Goal: Entertainment & Leisure: Browse casually

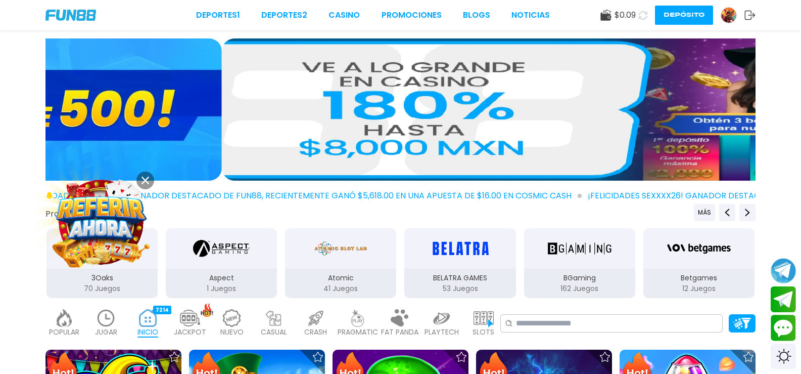
click at [513, 150] on img at bounding box center [577, 109] width 710 height 142
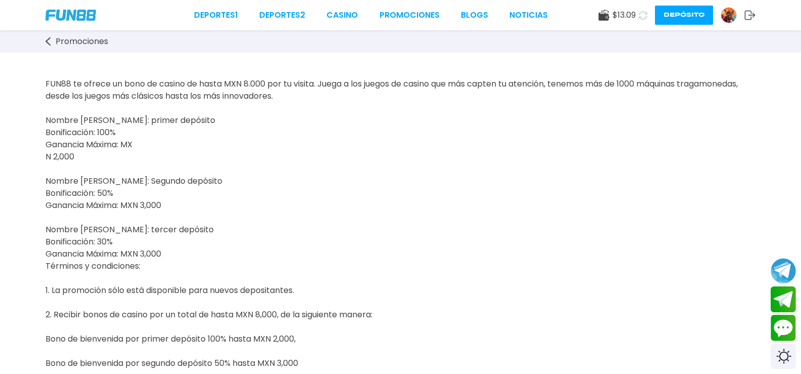
click at [82, 41] on link "Promociones" at bounding box center [81, 41] width 73 height 12
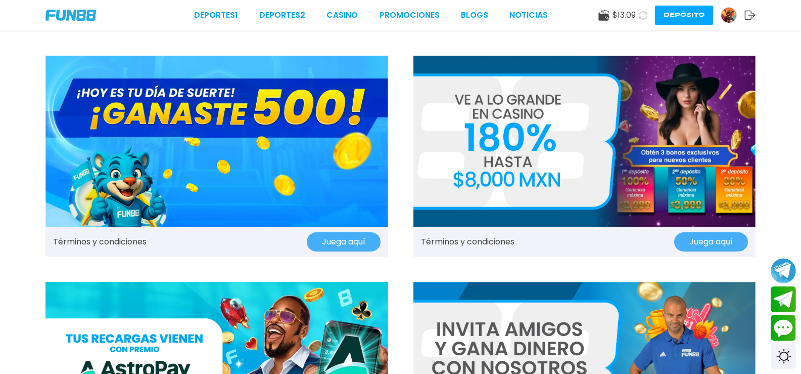
click at [173, 102] on img at bounding box center [216, 141] width 343 height 171
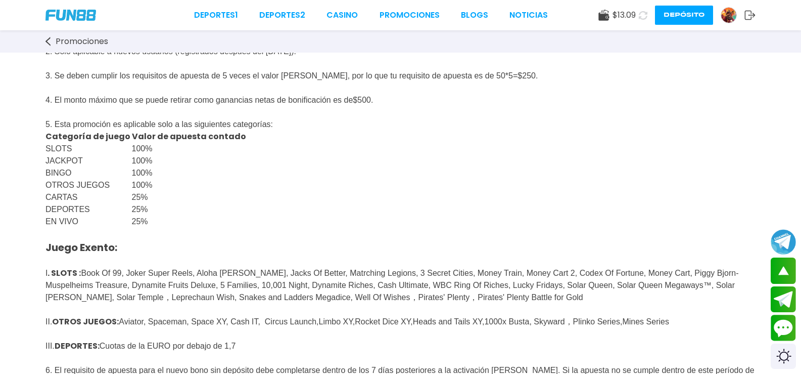
scroll to position [228, 0]
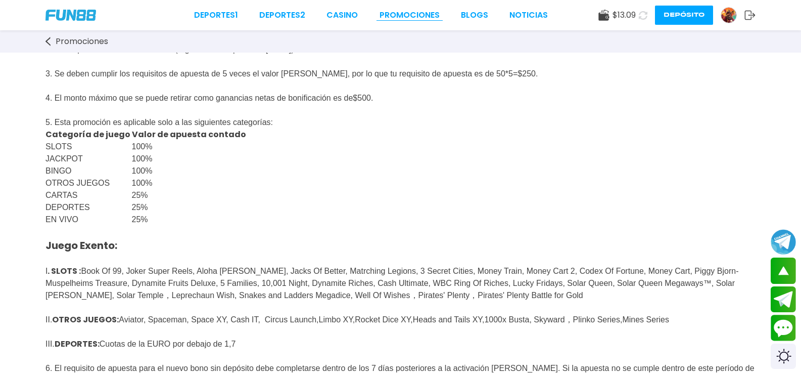
click at [385, 11] on link "Promociones" at bounding box center [410, 15] width 60 height 12
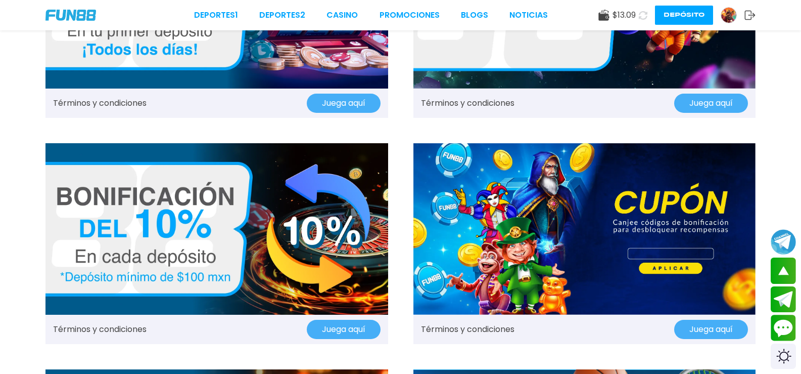
scroll to position [622, 0]
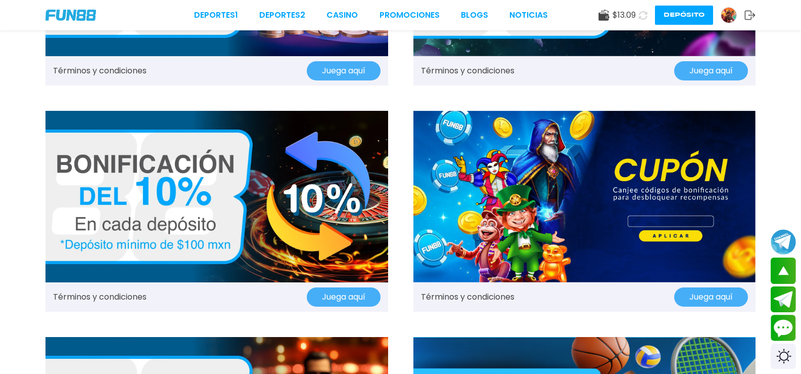
click at [553, 148] on img at bounding box center [585, 196] width 343 height 171
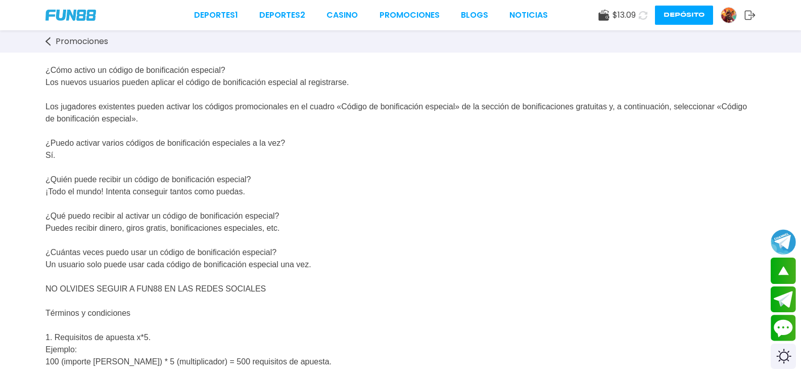
scroll to position [110, 0]
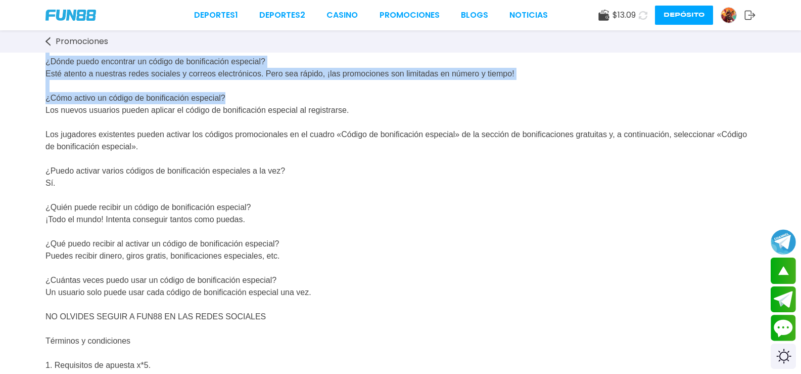
scroll to position [0, 0]
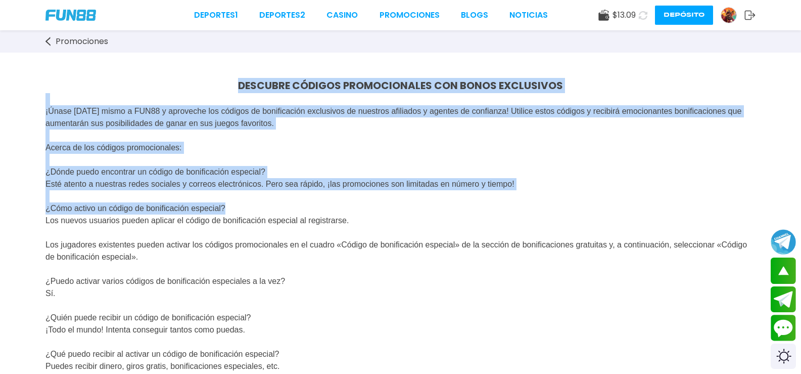
drag, startPoint x: 799, startPoint y: 95, endPoint x: 785, endPoint y: 9, distance: 87.7
click at [327, 14] on link "CASINO" at bounding box center [342, 15] width 31 height 12
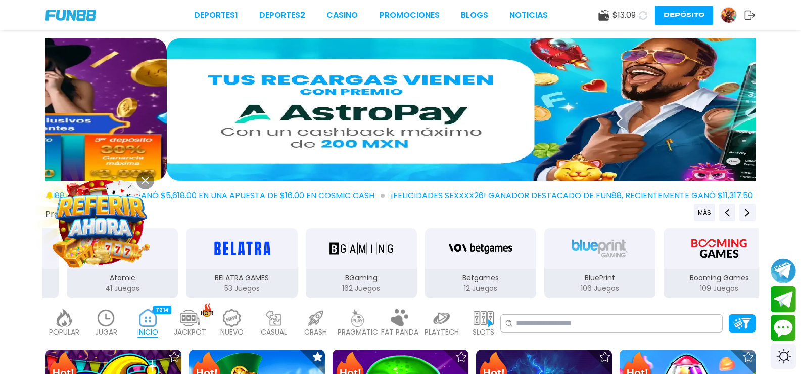
click at [721, 17] on img at bounding box center [728, 15] width 15 height 15
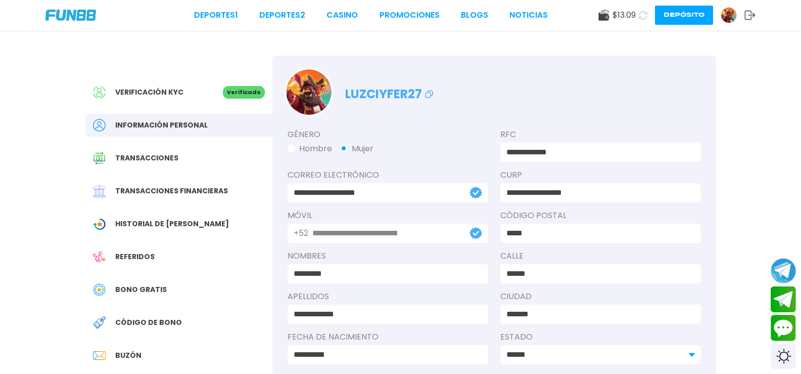
click at [134, 290] on span "Bono Gratis" at bounding box center [141, 289] width 52 height 11
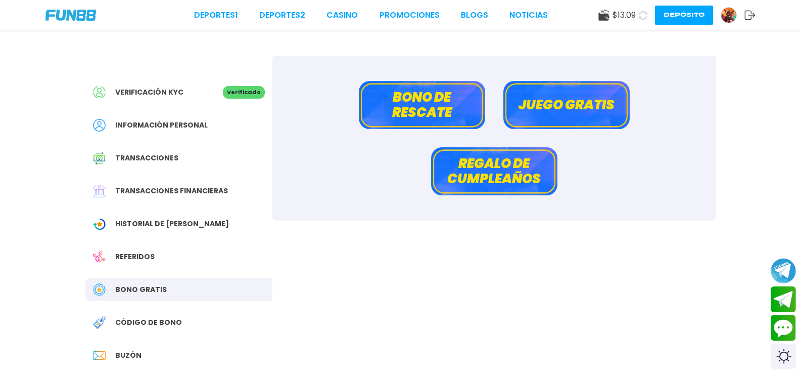
click at [117, 354] on span "Buzón" at bounding box center [128, 355] width 26 height 11
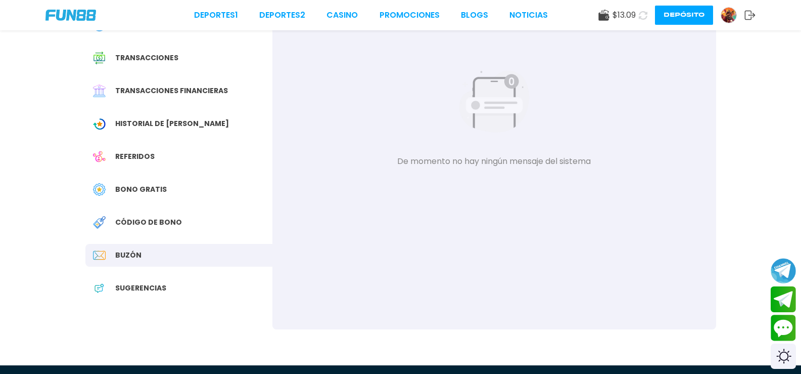
scroll to position [103, 0]
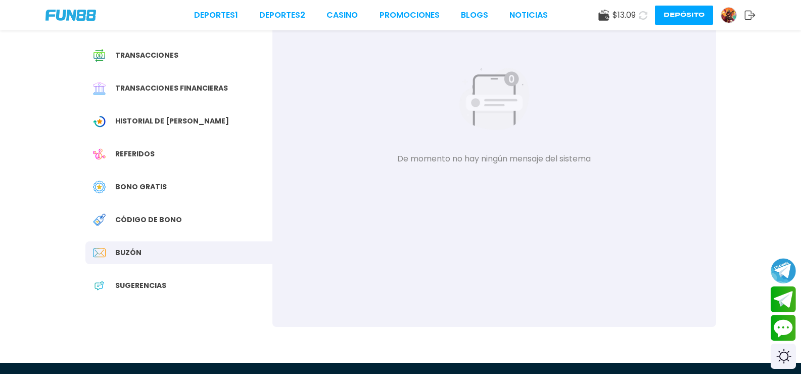
click at [144, 182] on span "Bono Gratis" at bounding box center [141, 186] width 52 height 11
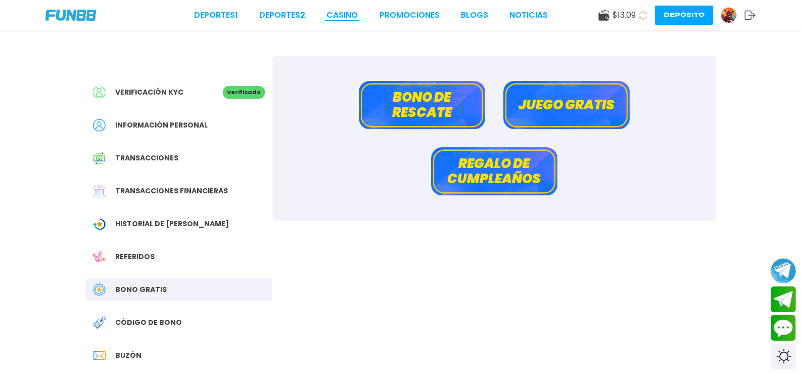
click at [327, 11] on link "CASINO" at bounding box center [342, 15] width 31 height 12
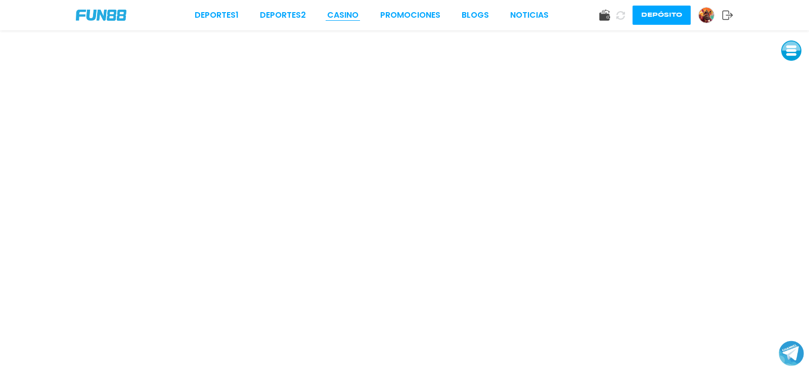
click at [347, 11] on link "CASINO" at bounding box center [342, 15] width 31 height 12
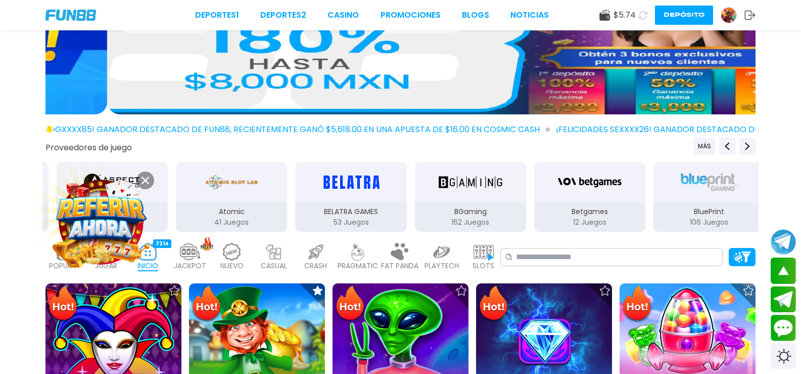
scroll to position [23, 0]
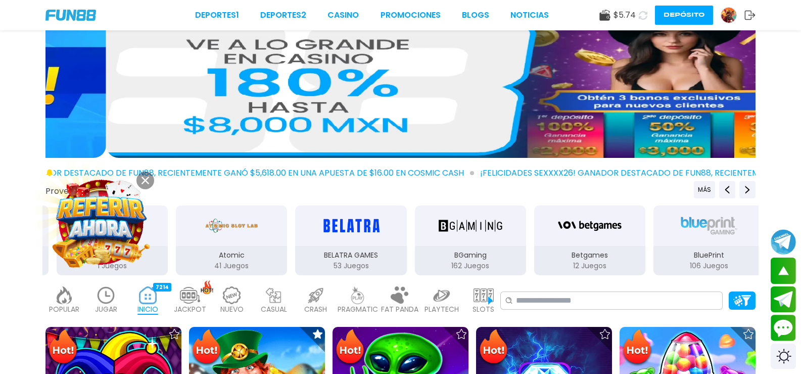
click at [116, 290] on img at bounding box center [106, 295] width 20 height 18
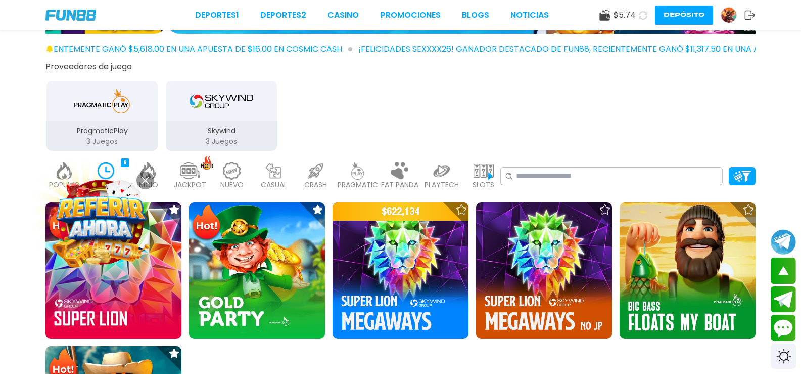
scroll to position [155, 0]
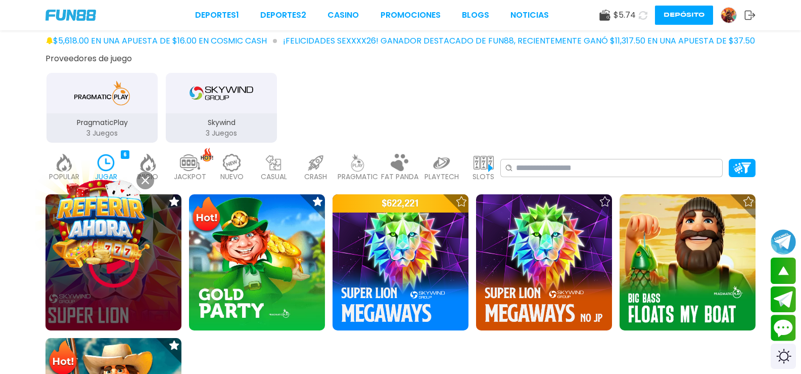
click at [144, 279] on img at bounding box center [113, 262] width 61 height 61
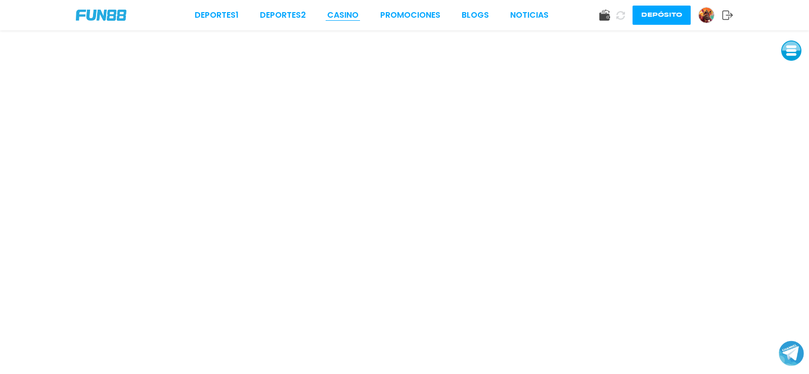
click at [340, 14] on link "CASINO" at bounding box center [342, 15] width 31 height 12
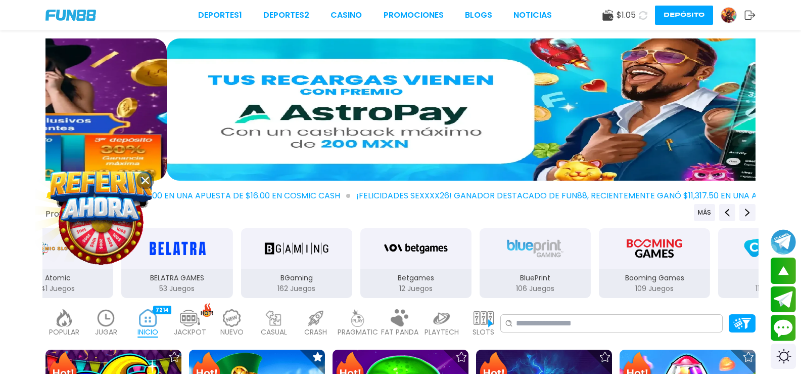
click at [116, 311] on img at bounding box center [106, 318] width 20 height 18
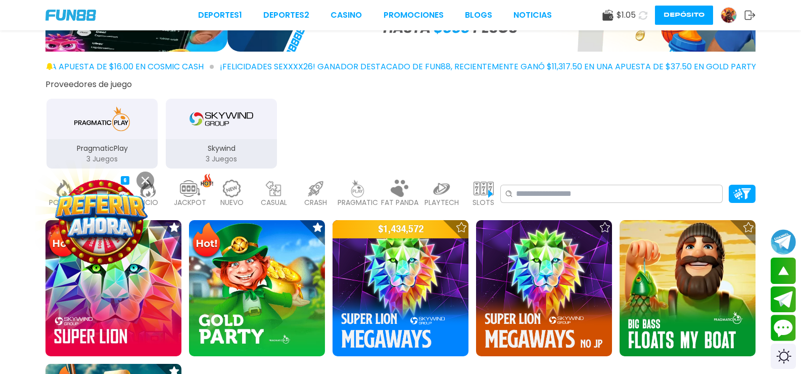
scroll to position [153, 0]
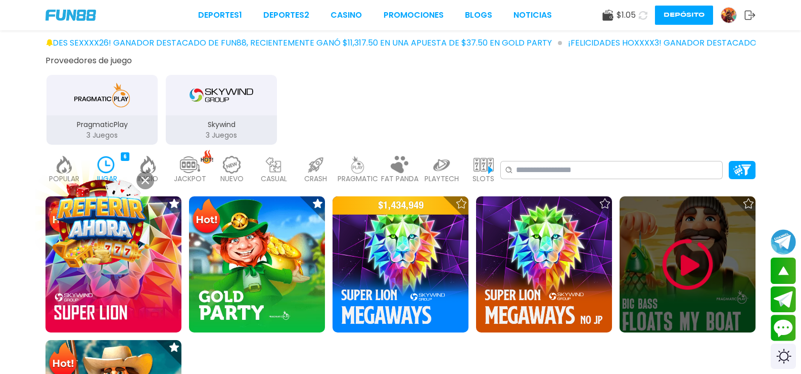
click at [662, 244] on img at bounding box center [688, 264] width 61 height 61
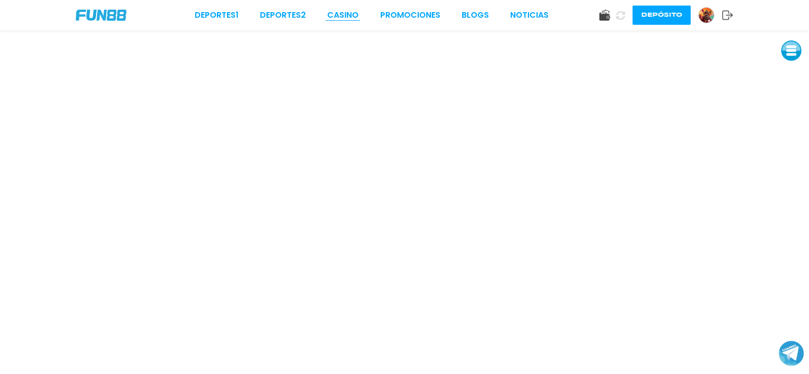
click at [346, 17] on link "CASINO" at bounding box center [342, 15] width 31 height 12
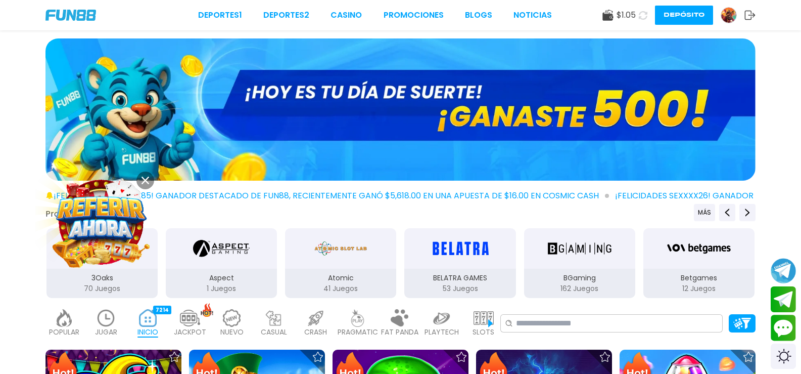
click at [117, 327] on p "JUGAR" at bounding box center [106, 332] width 22 height 11
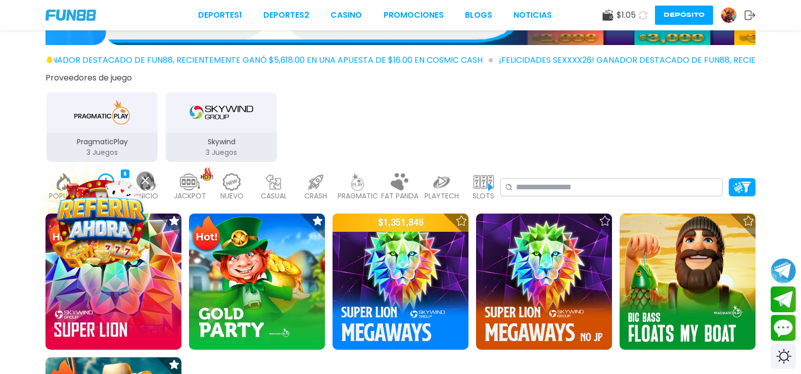
scroll to position [159, 0]
